Goal: Information Seeking & Learning: Find specific fact

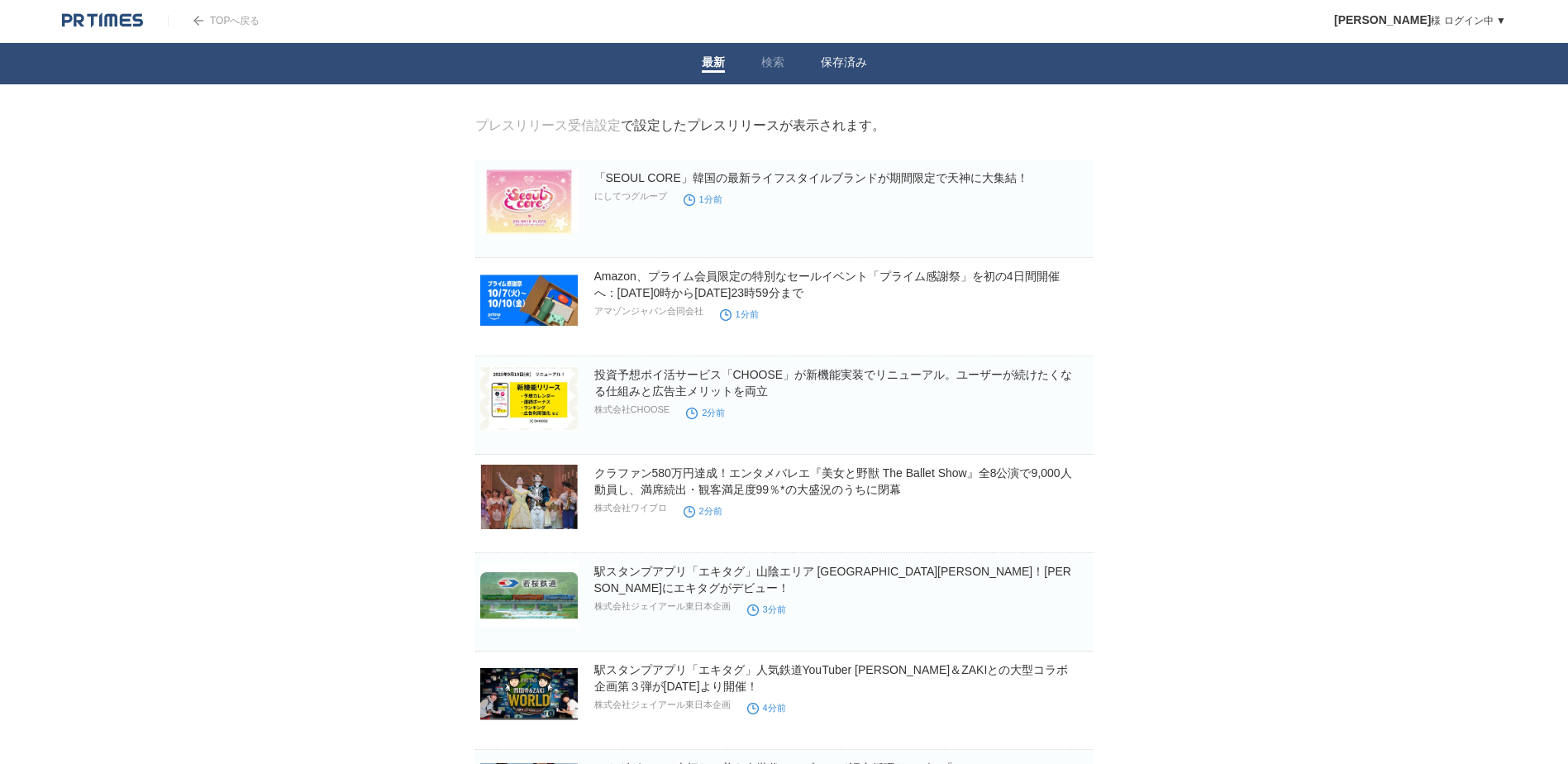
click at [812, 62] on li "保存済み" at bounding box center [843, 63] width 82 height 42
click at [784, 63] on li "検索" at bounding box center [772, 63] width 59 height 42
click at [775, 69] on link "検索" at bounding box center [772, 64] width 23 height 18
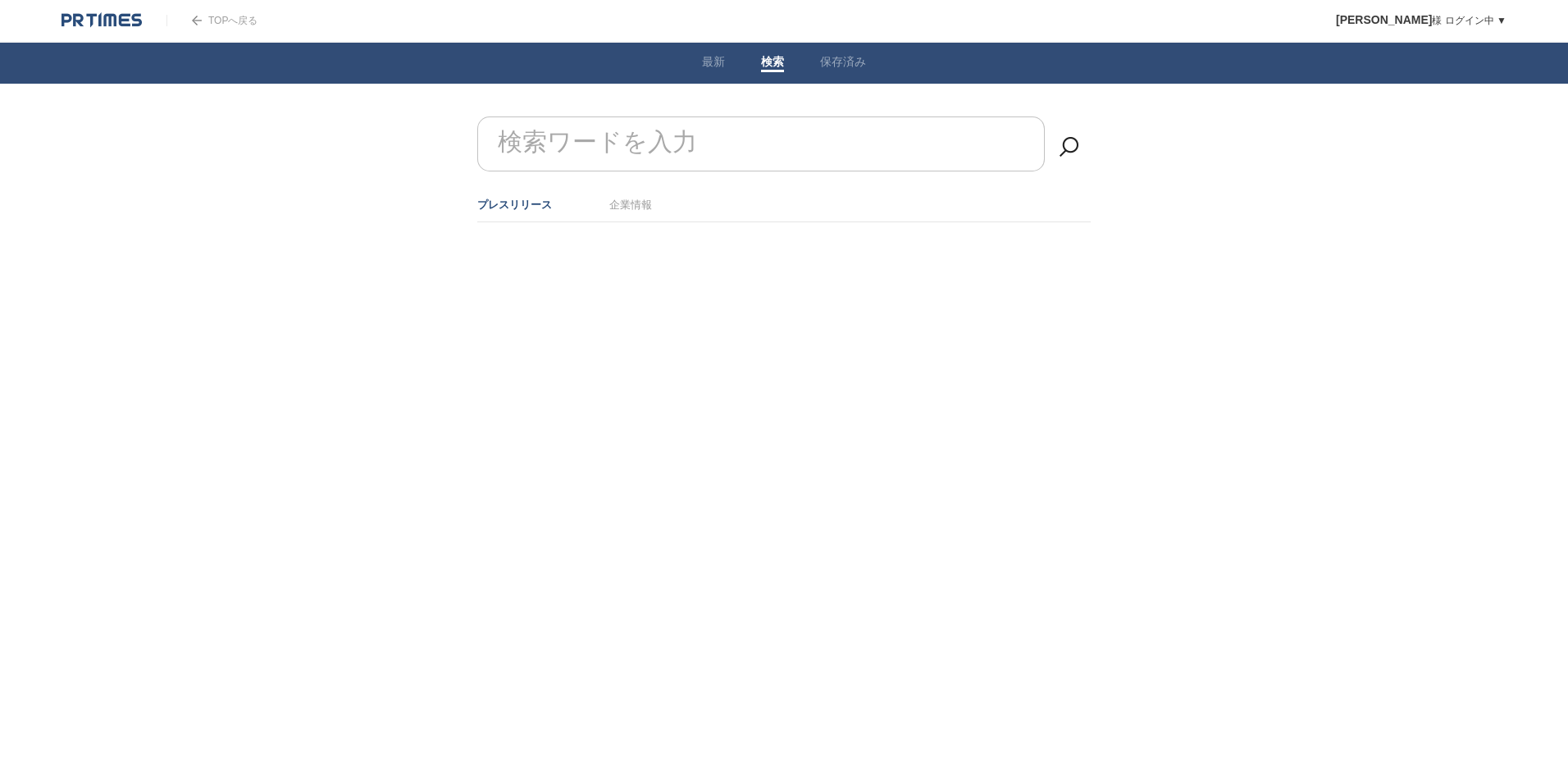
drag, startPoint x: 610, startPoint y: 224, endPoint x: 617, endPoint y: 214, distance: 12.2
click at [610, 224] on div at bounding box center [784, 263] width 664 height 82
click at [624, 208] on link "企業情報" at bounding box center [630, 205] width 42 height 12
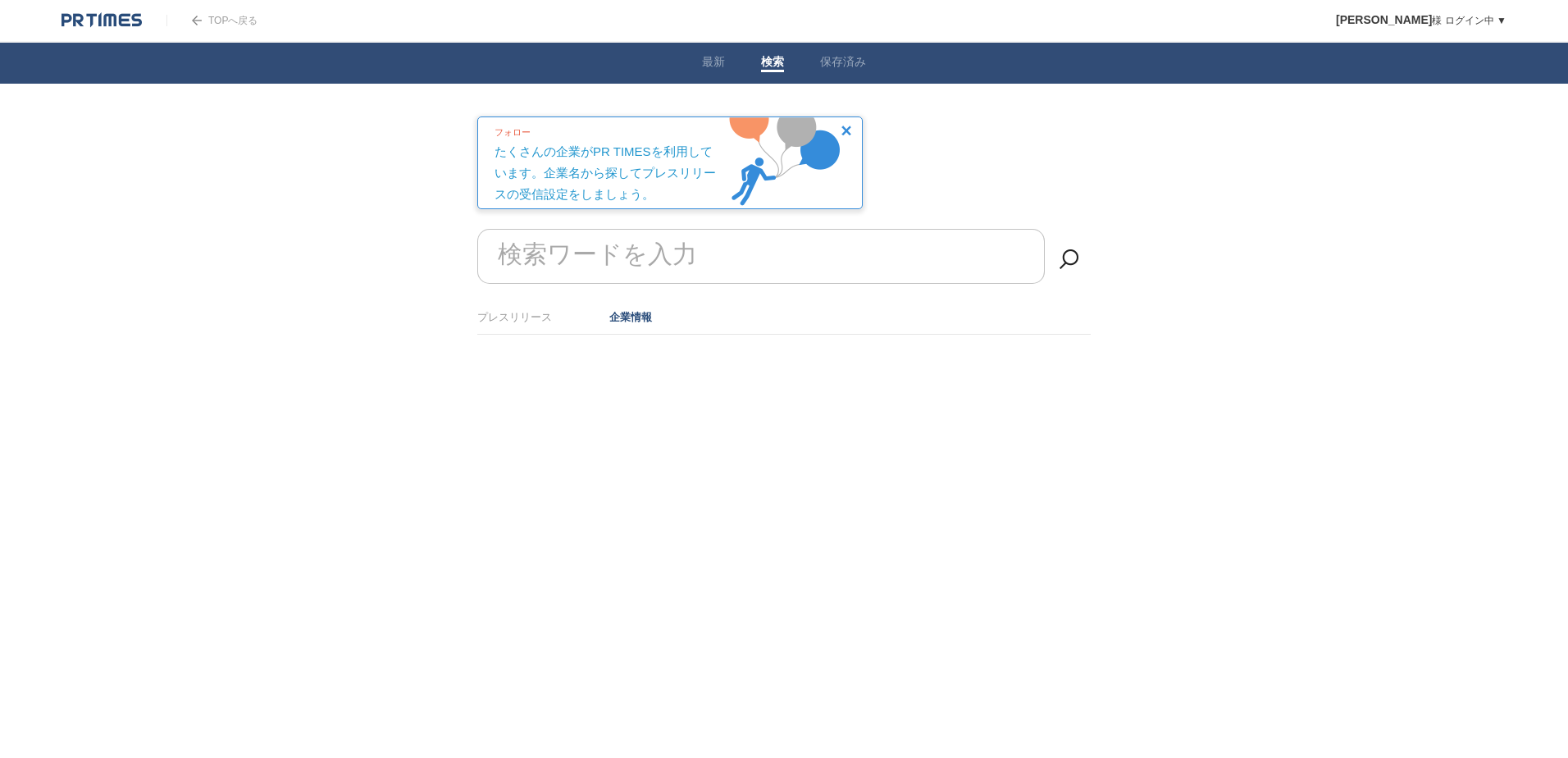
click at [656, 229] on form "検索ワードを入力" at bounding box center [783, 229] width 613 height 0
type input "k"
drag, startPoint x: 655, startPoint y: 267, endPoint x: 663, endPoint y: 264, distance: 8.5
click at [659, 267] on input "株式会社NeoPlatform" at bounding box center [760, 256] width 568 height 55
click at [664, 264] on input "株式会社NeoPlatform" at bounding box center [760, 256] width 568 height 55
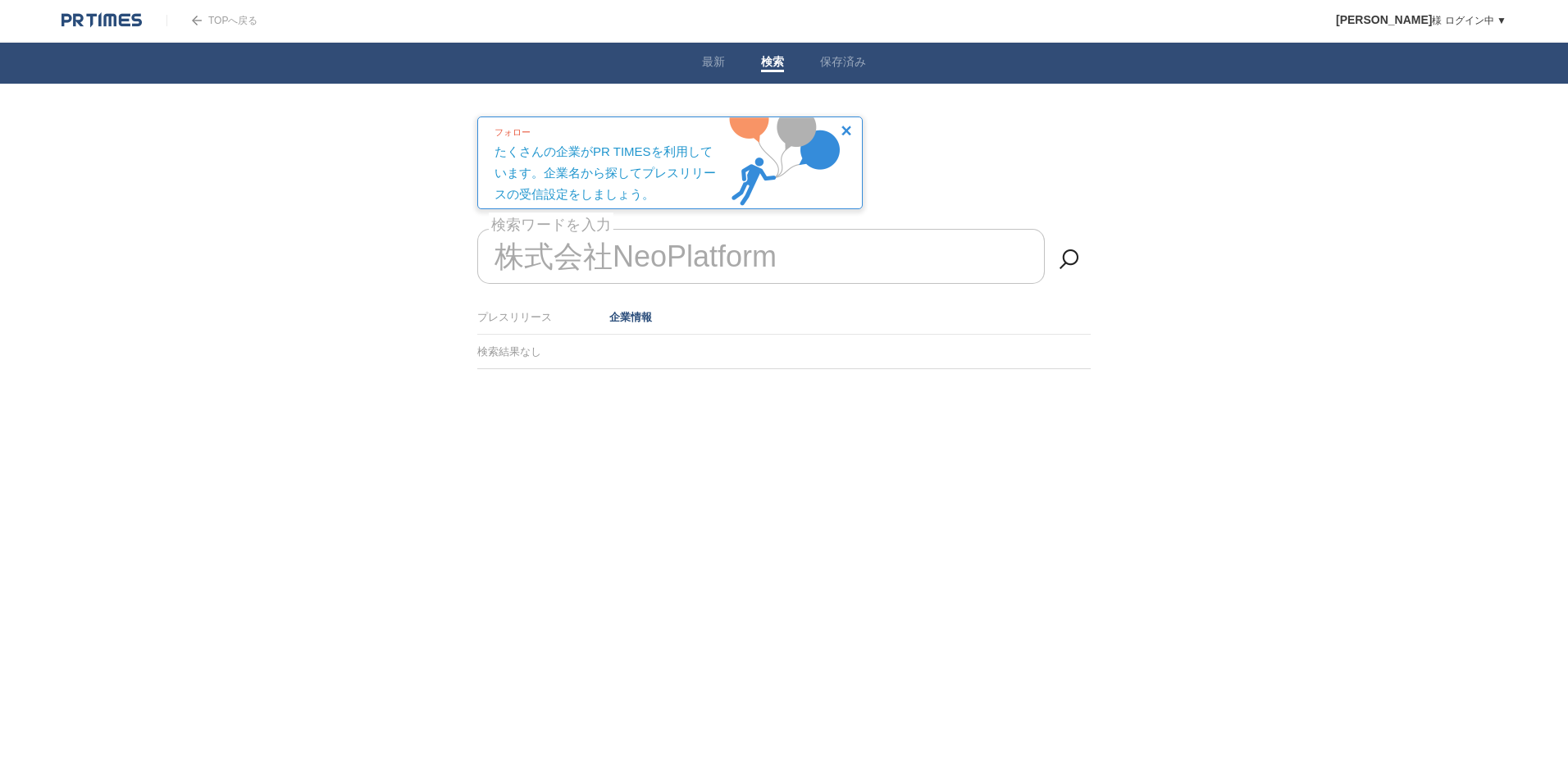
click at [665, 255] on input "株式会社NeoPlatform" at bounding box center [760, 256] width 568 height 55
click at [624, 314] on link "企業情報" at bounding box center [630, 317] width 42 height 12
click at [822, 263] on input "株式会社NeoPlatform" at bounding box center [760, 256] width 568 height 55
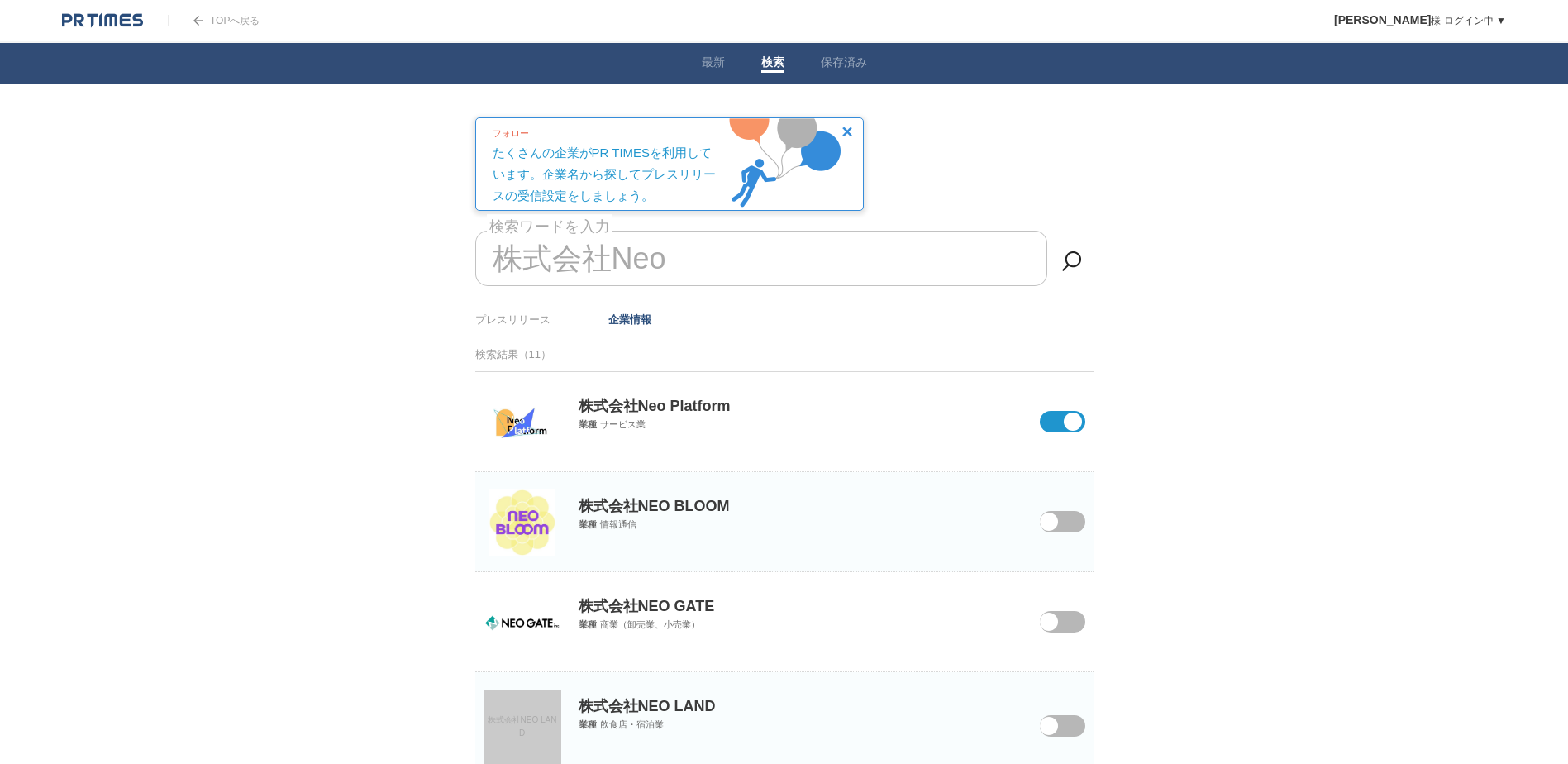
type input "株式会社Neo"
click at [745, 444] on section "株式会社Neo Platform 業種 サービス業" at bounding box center [784, 421] width 618 height 100
click at [570, 423] on div "株式会社Neo Platform 業種 サービス業" at bounding box center [784, 401] width 618 height 59
click at [519, 421] on img at bounding box center [522, 422] width 67 height 67
